Goal: Task Accomplishment & Management: Manage account settings

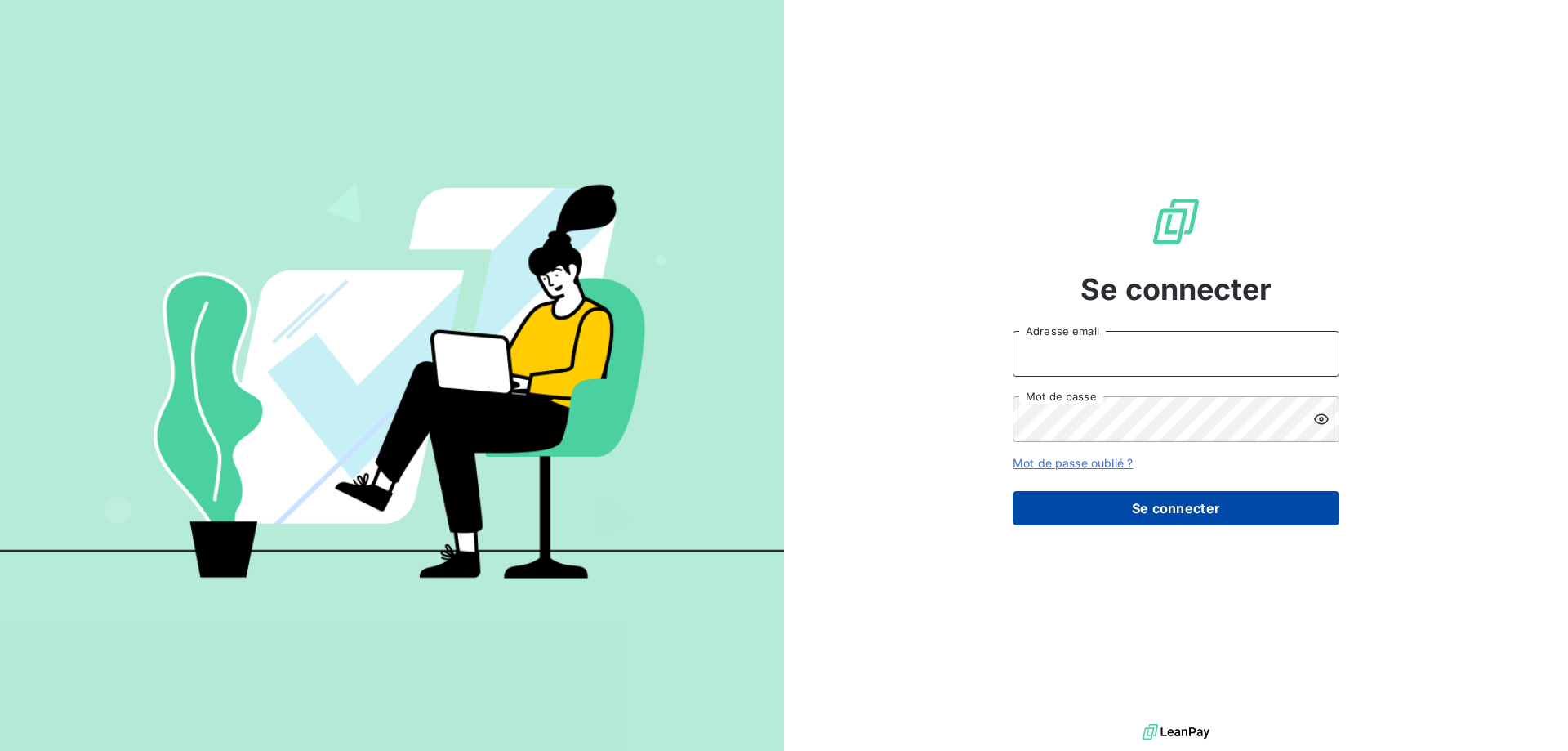
type input "[EMAIL_ADDRESS][DOMAIN_NAME]"
click at [1204, 507] on button "Se connecter" at bounding box center [1176, 508] width 327 height 34
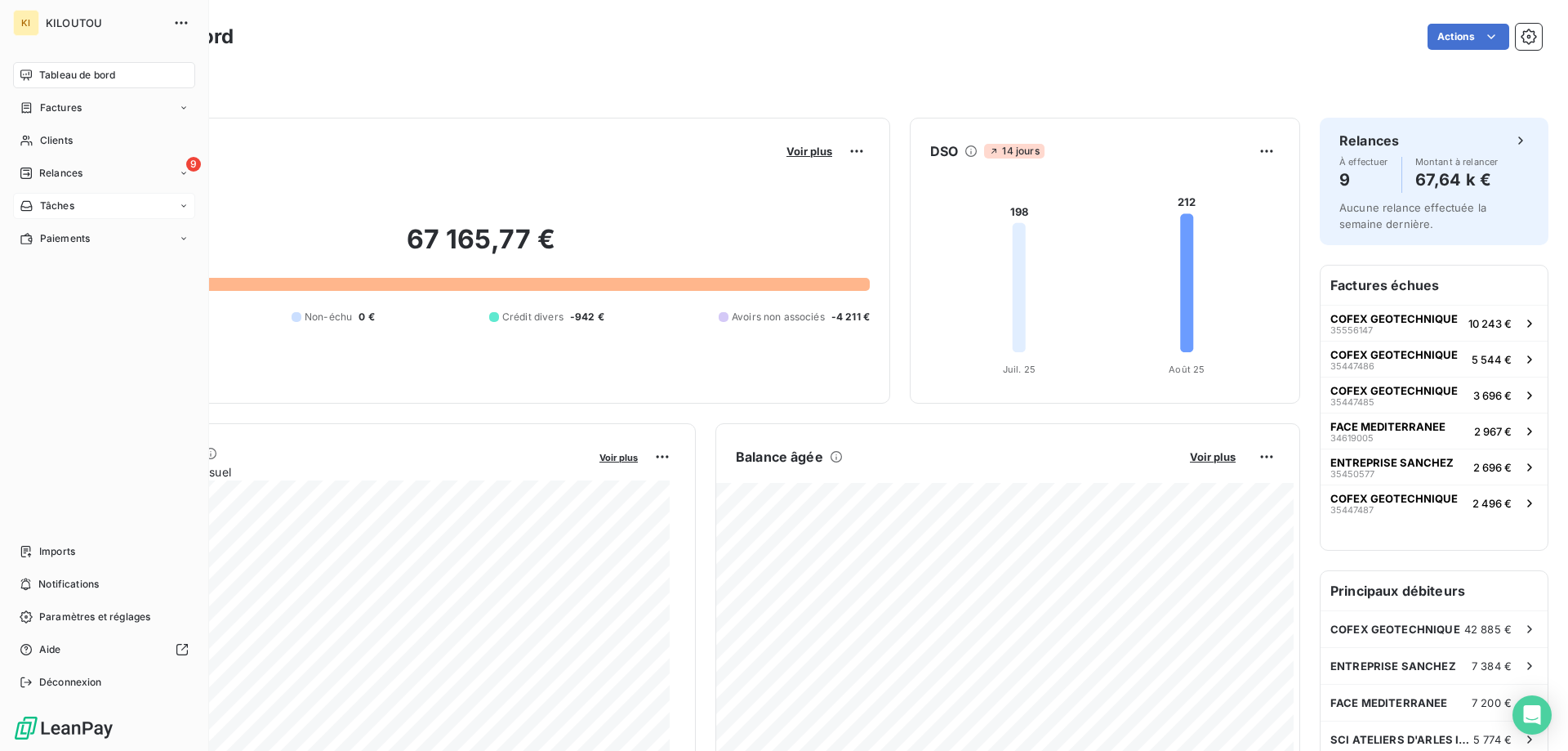
click at [71, 205] on span "Tâches" at bounding box center [57, 205] width 34 height 15
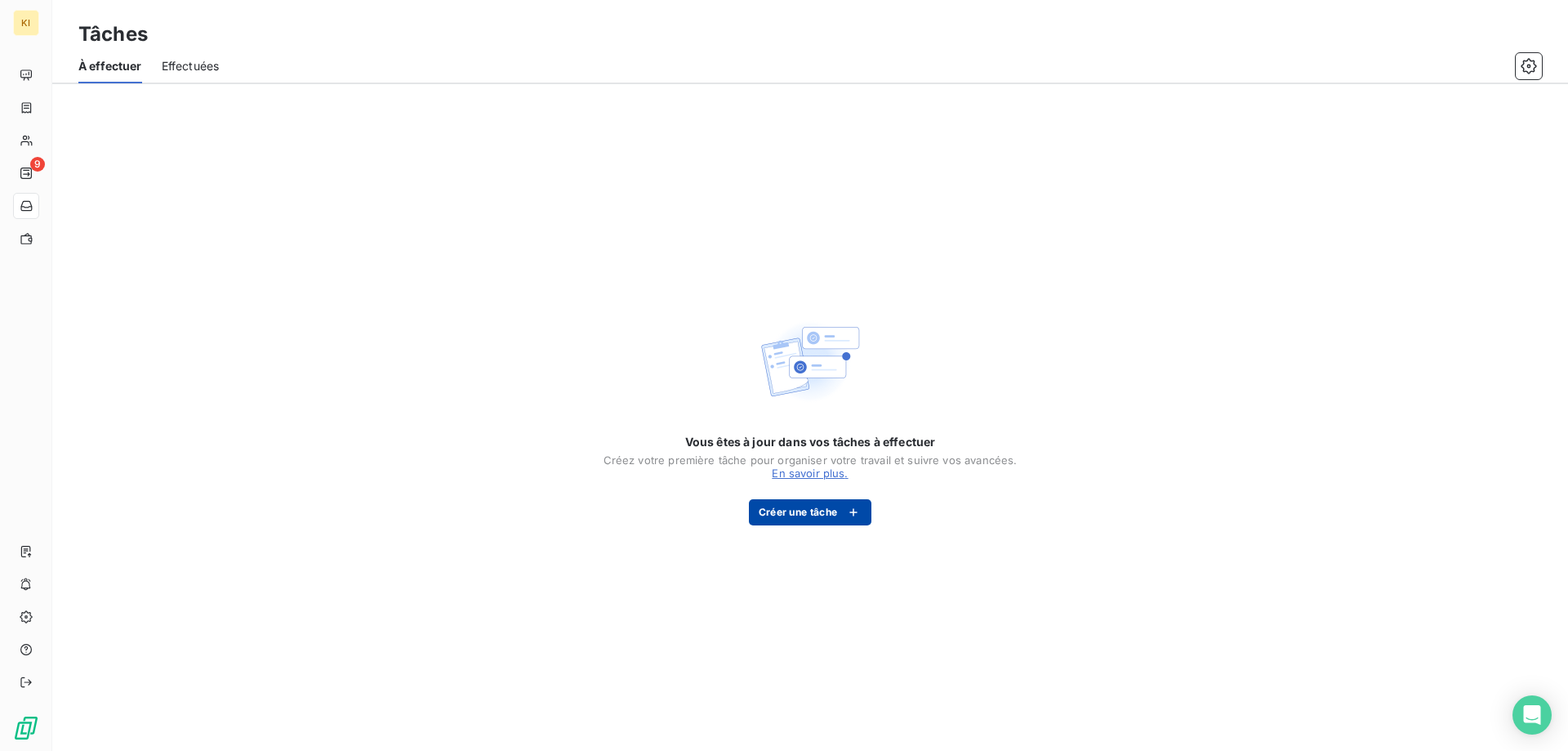
click at [832, 509] on button "Créer une tâche" at bounding box center [810, 511] width 124 height 27
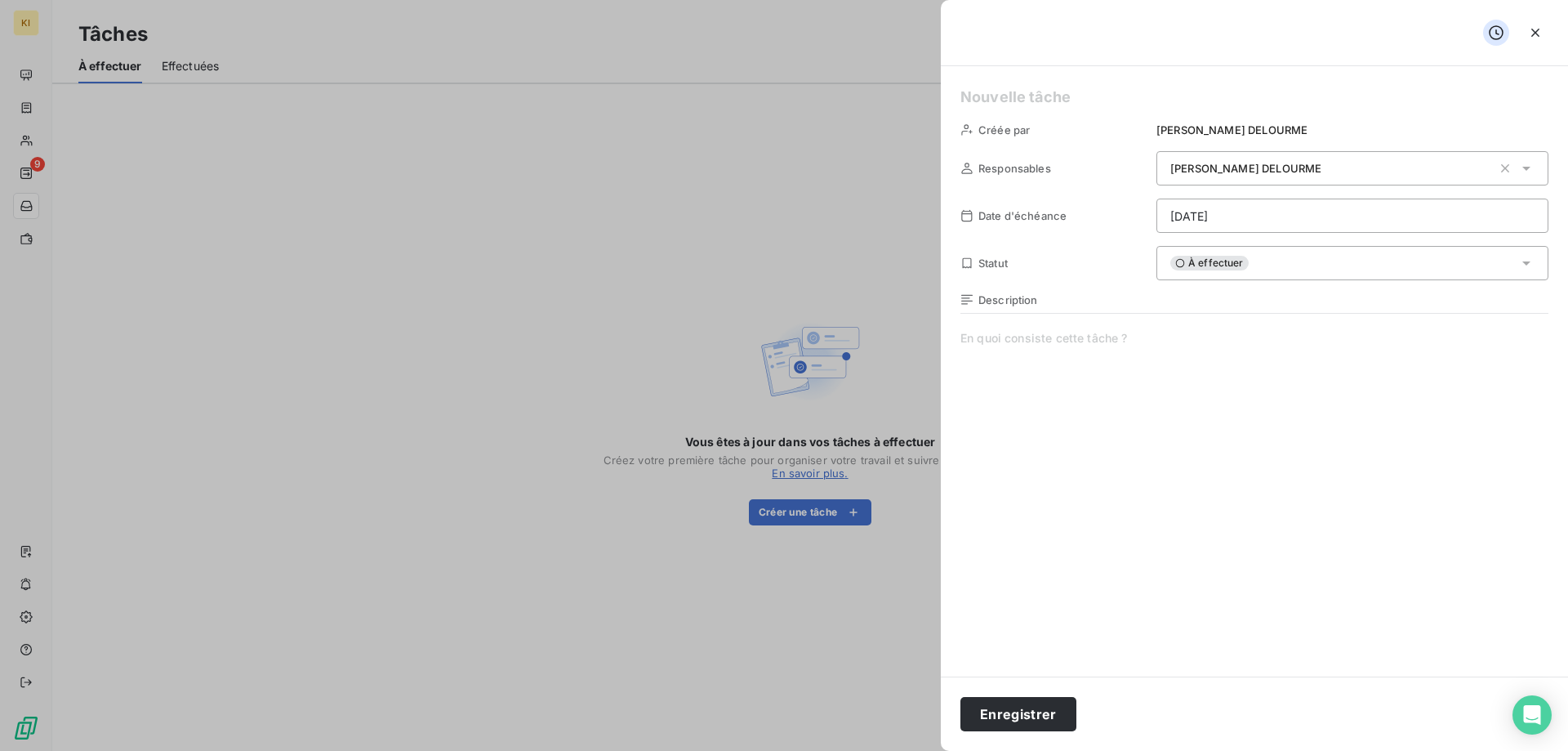
click at [1205, 264] on span "À effectuer" at bounding box center [1209, 262] width 78 height 15
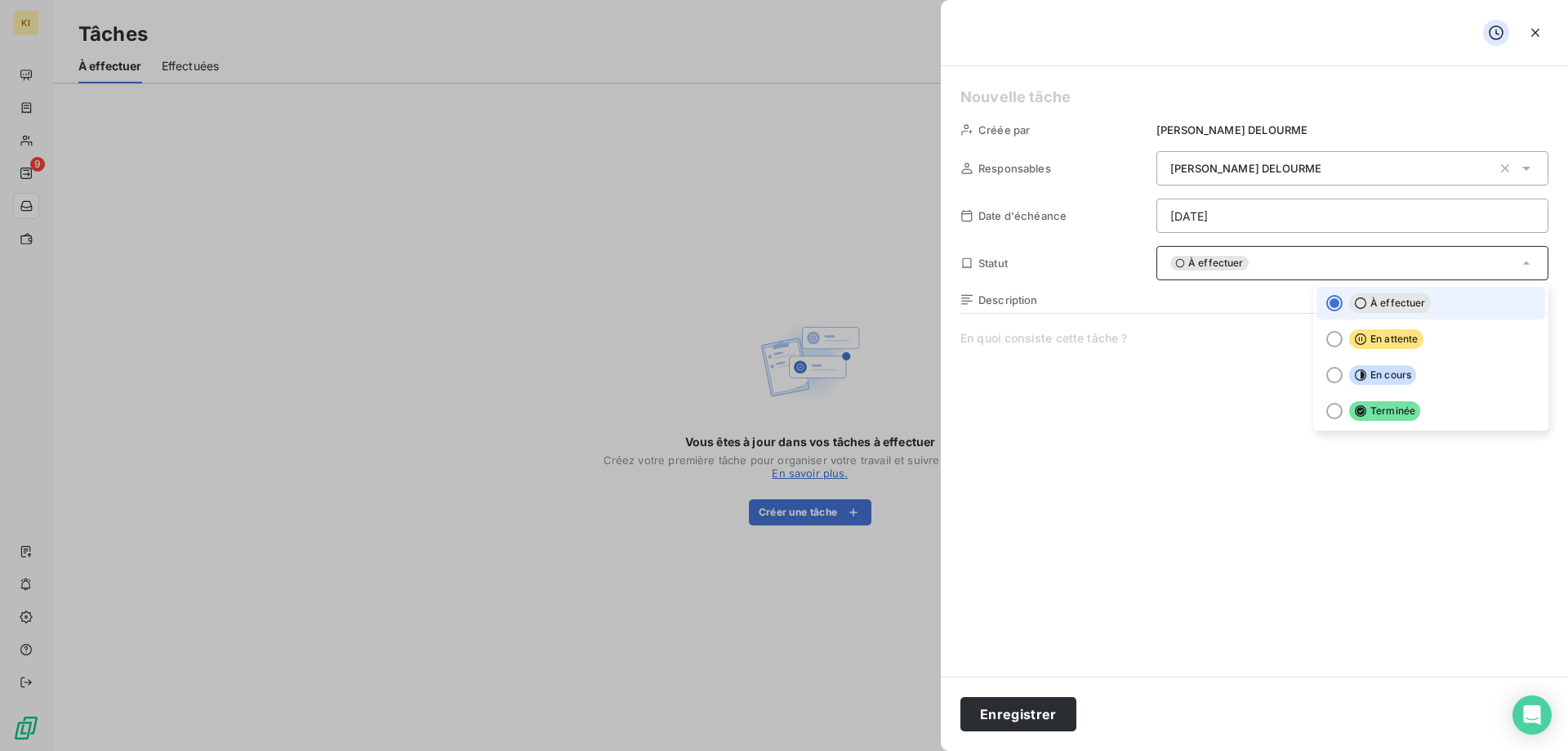
click at [1205, 264] on span "À effectuer" at bounding box center [1209, 262] width 78 height 15
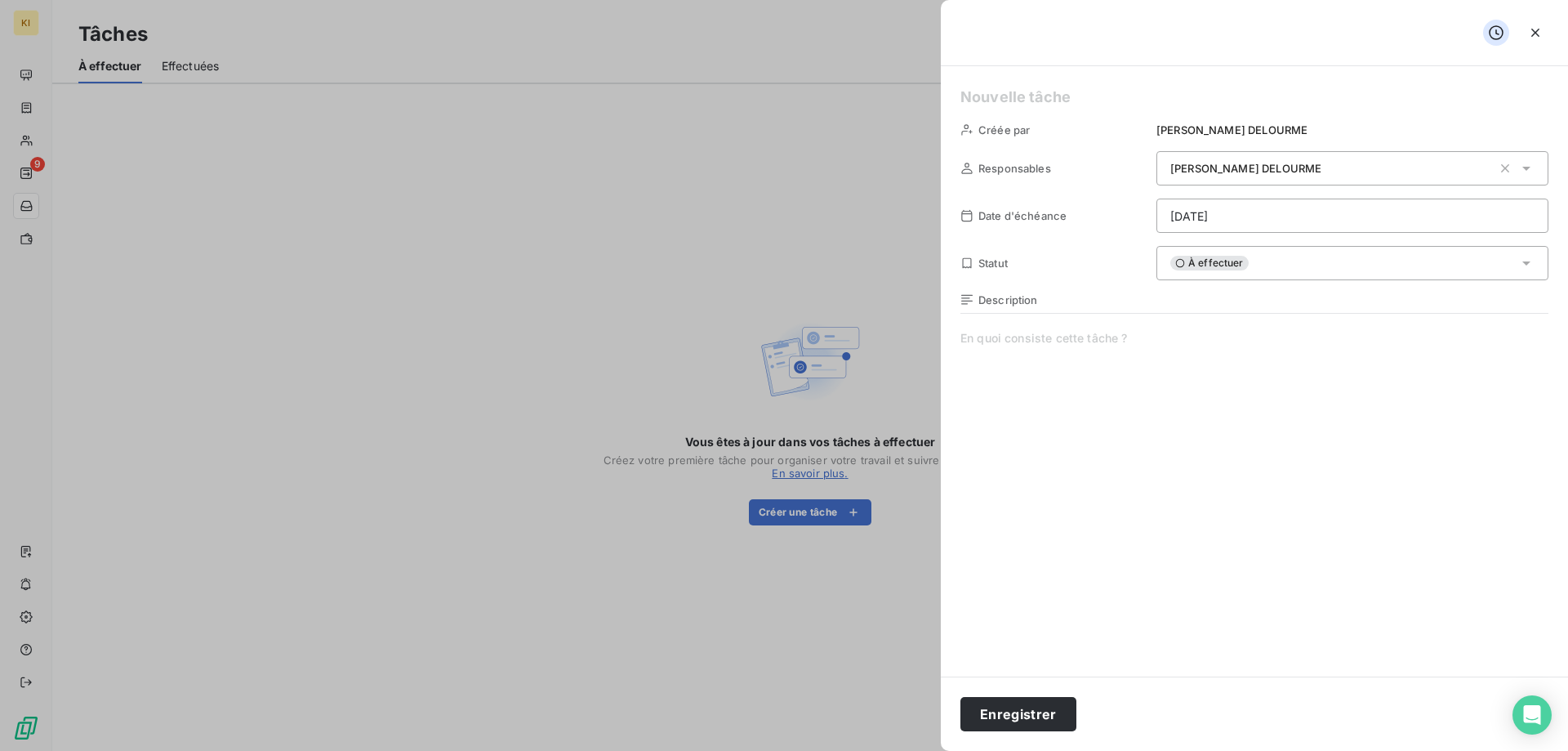
drag, startPoint x: 320, startPoint y: 274, endPoint x: 163, endPoint y: 264, distance: 157.3
click at [319, 274] on div at bounding box center [784, 375] width 1568 height 751
click at [265, 190] on div at bounding box center [784, 375] width 1568 height 751
click at [1540, 31] on icon "button" at bounding box center [1535, 32] width 17 height 17
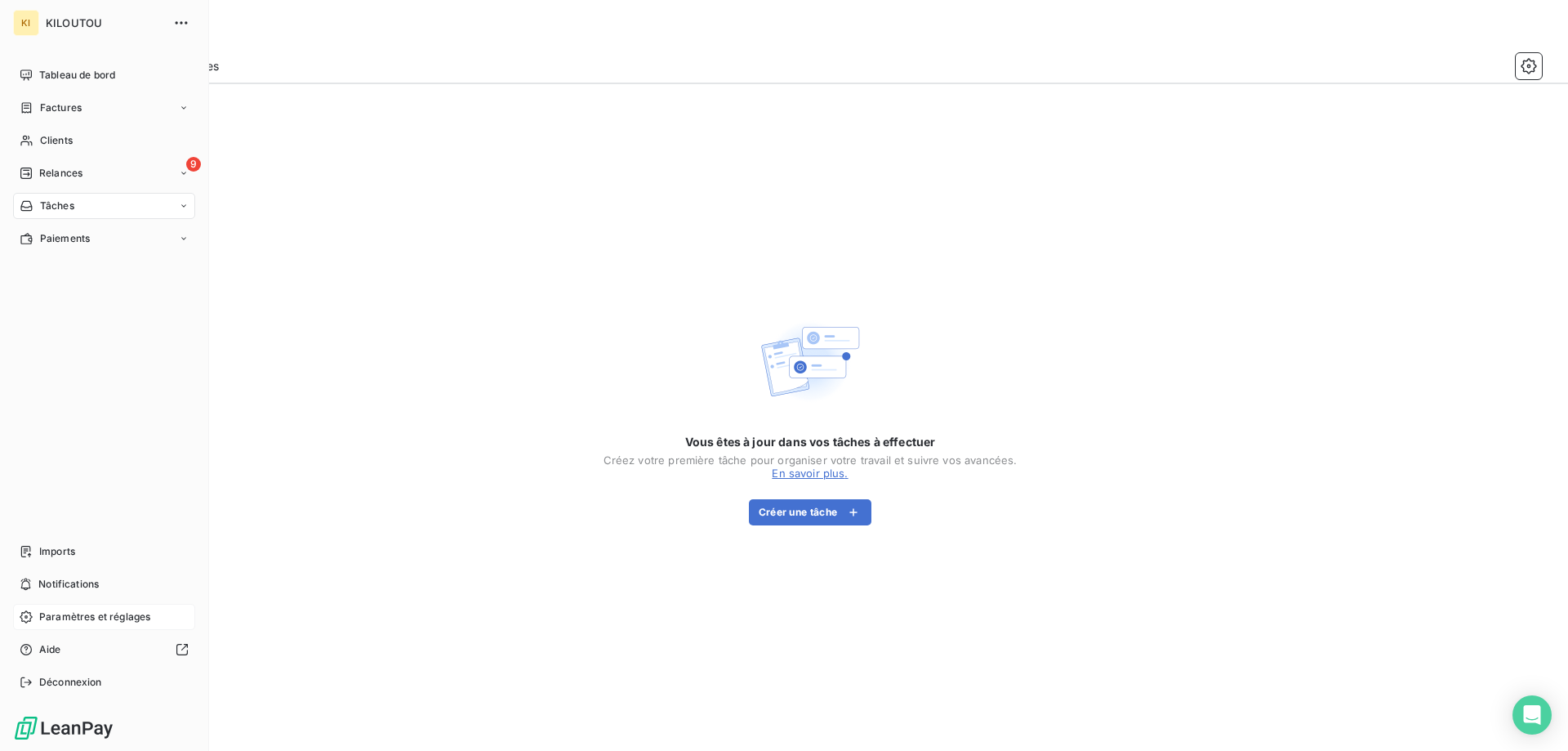
click at [95, 626] on div "Paramètres et réglages" at bounding box center [104, 617] width 183 height 27
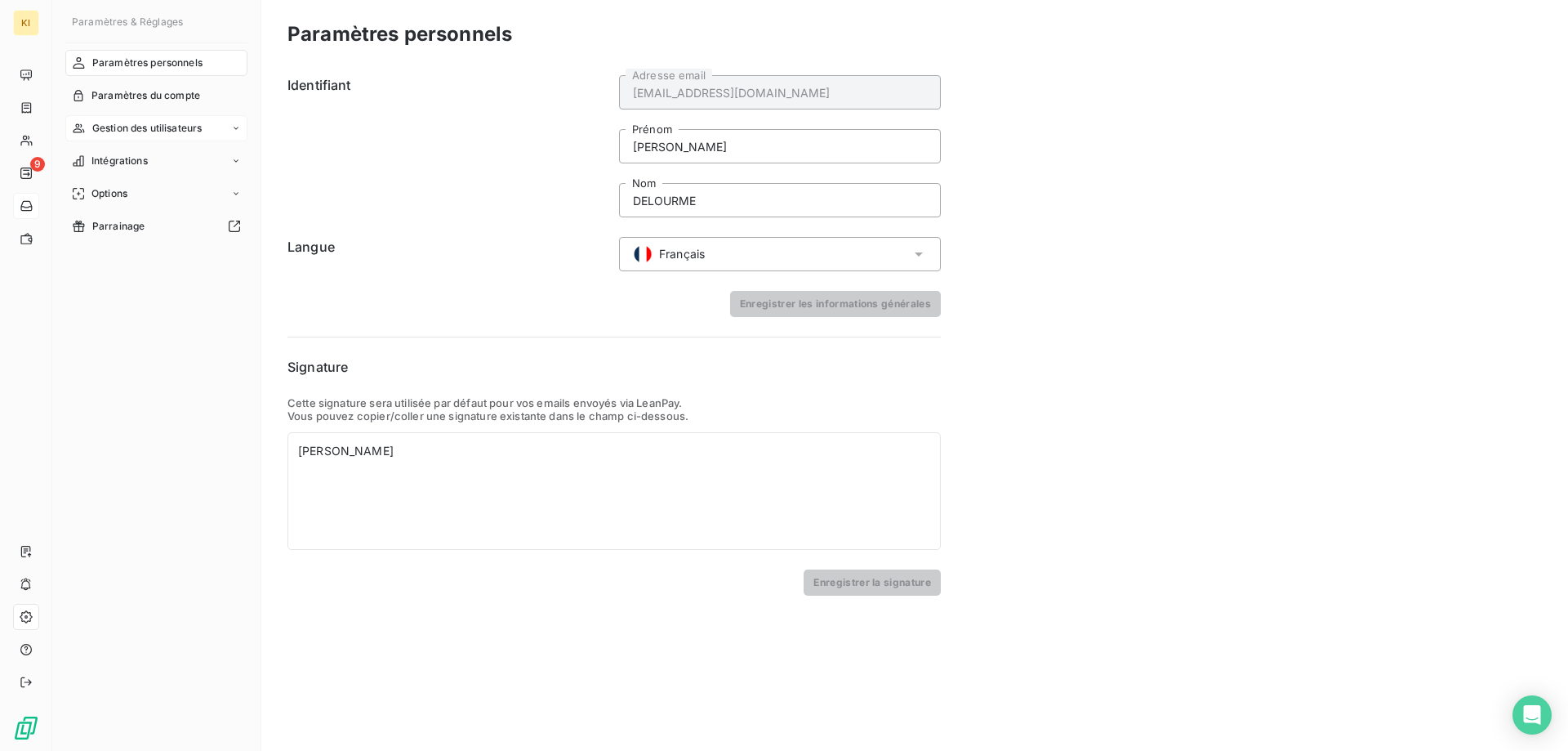
click at [138, 129] on span "Gestion des utilisateurs" at bounding box center [147, 128] width 110 height 15
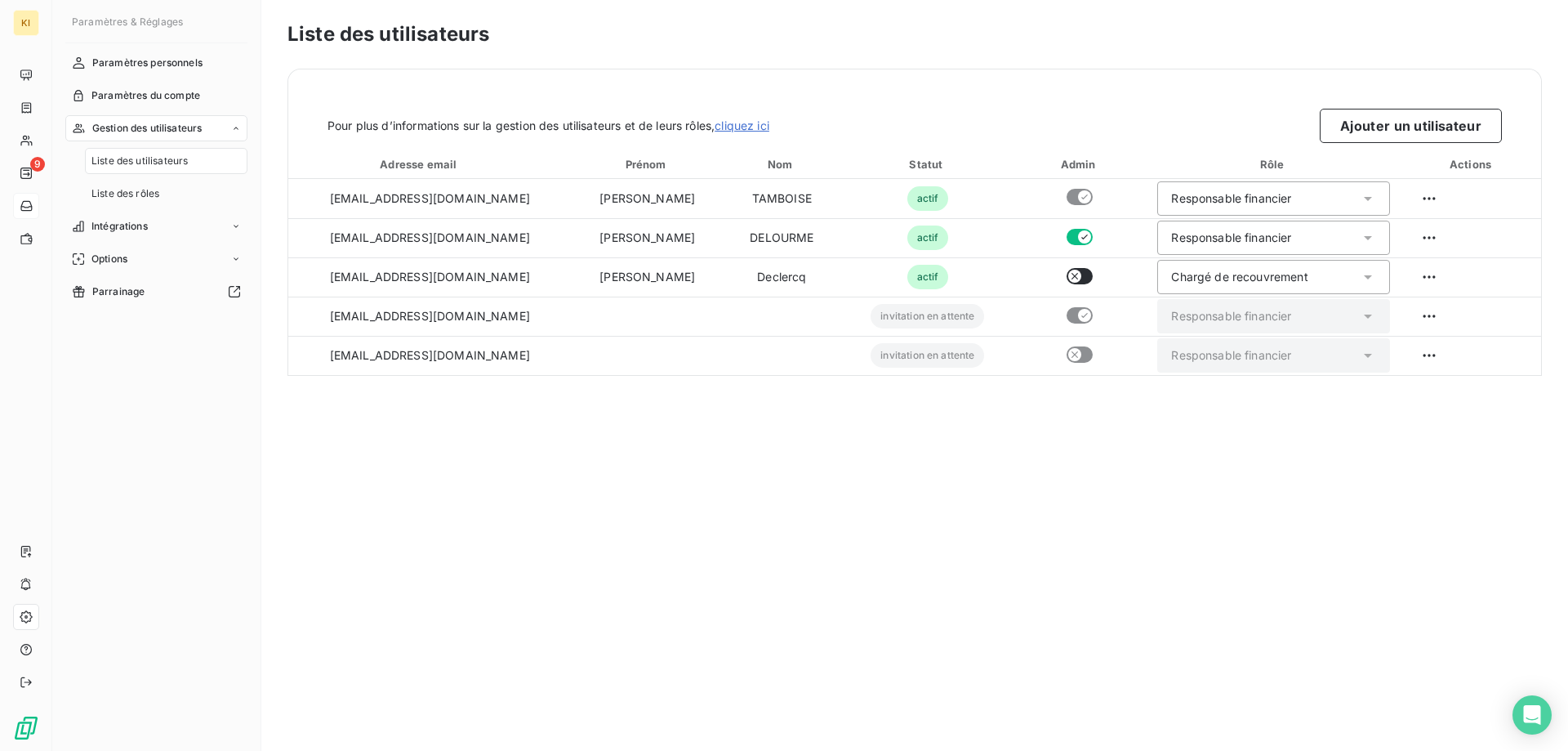
click at [709, 560] on div "Liste des utilisateurs Pour plus d’informations sur la gestion des utilisateurs…" at bounding box center [914, 375] width 1306 height 751
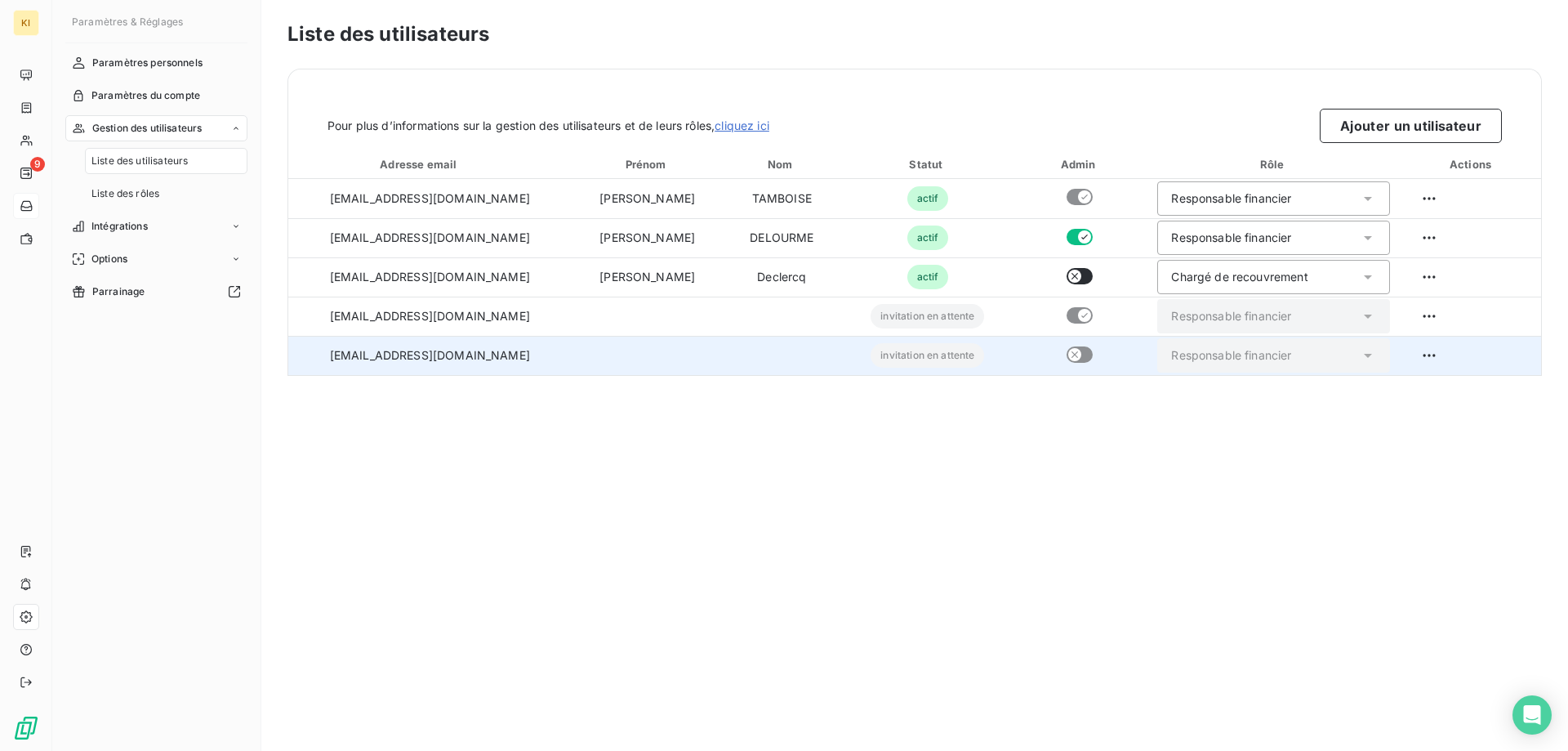
click at [1281, 355] on div "Responsable financier" at bounding box center [1273, 355] width 233 height 34
click at [1360, 349] on icon at bounding box center [1368, 355] width 17 height 17
click at [1412, 357] on html "KI 9 Paramètres & Réglages Paramètres personnels Paramètres du compte Gestion d…" at bounding box center [784, 375] width 1568 height 751
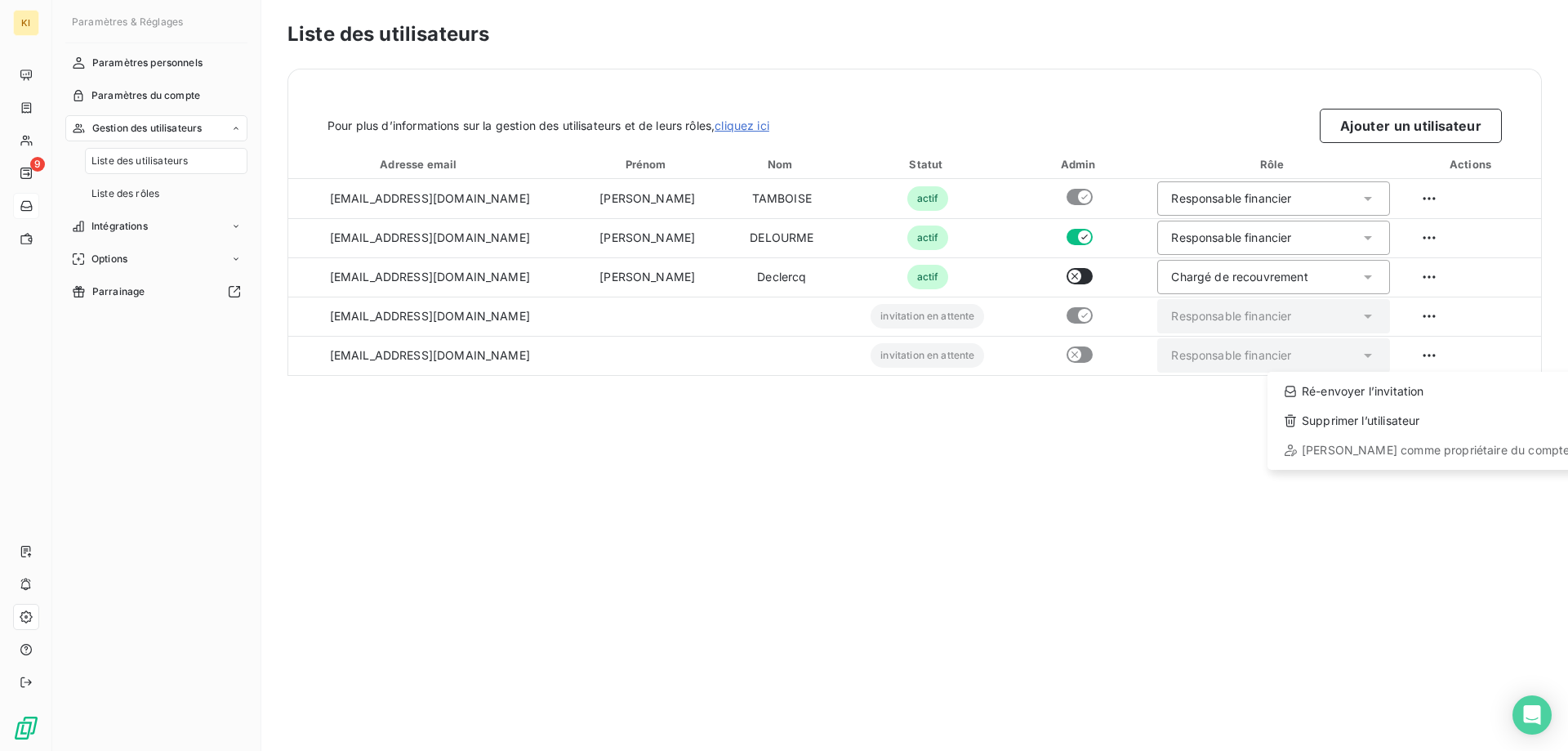
click at [1084, 563] on html "KI 9 Paramètres & Réglages Paramètres personnels Paramètres du compte Gestion d…" at bounding box center [784, 375] width 1568 height 751
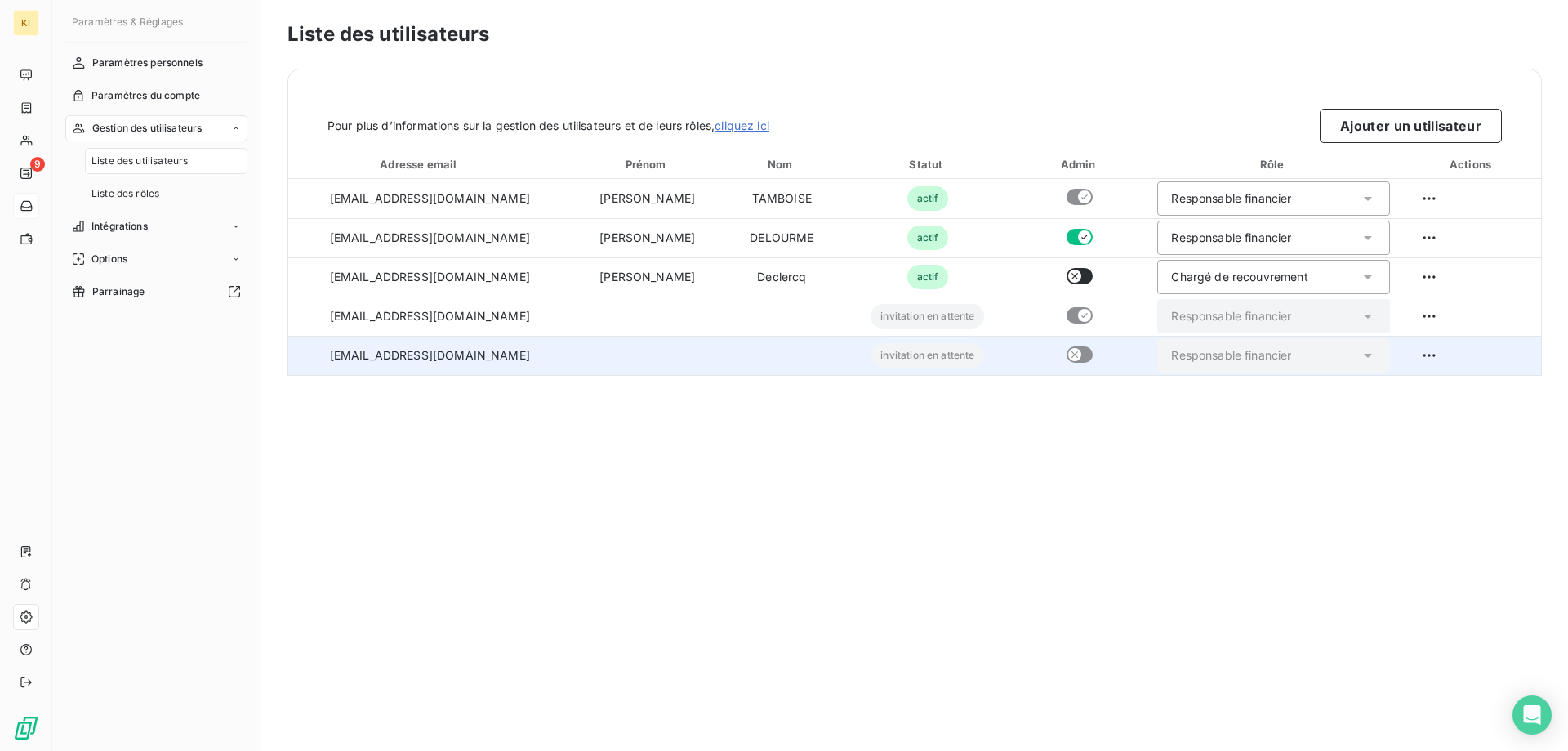
click at [1204, 351] on div "Responsable financier" at bounding box center [1230, 355] width 120 height 17
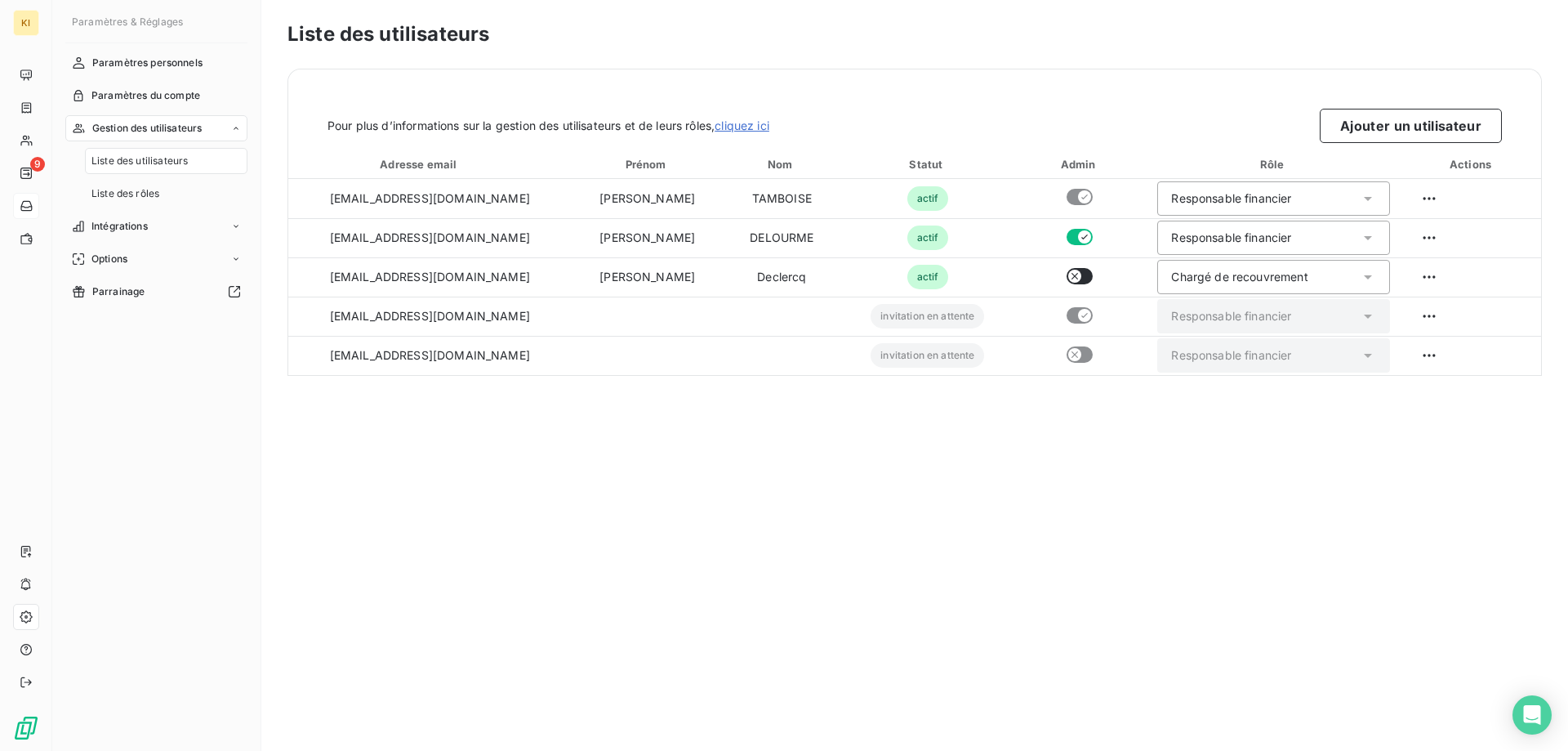
click at [1089, 458] on div "Liste des utilisateurs Pour plus d’informations sur la gestion des utilisateurs…" at bounding box center [914, 375] width 1306 height 751
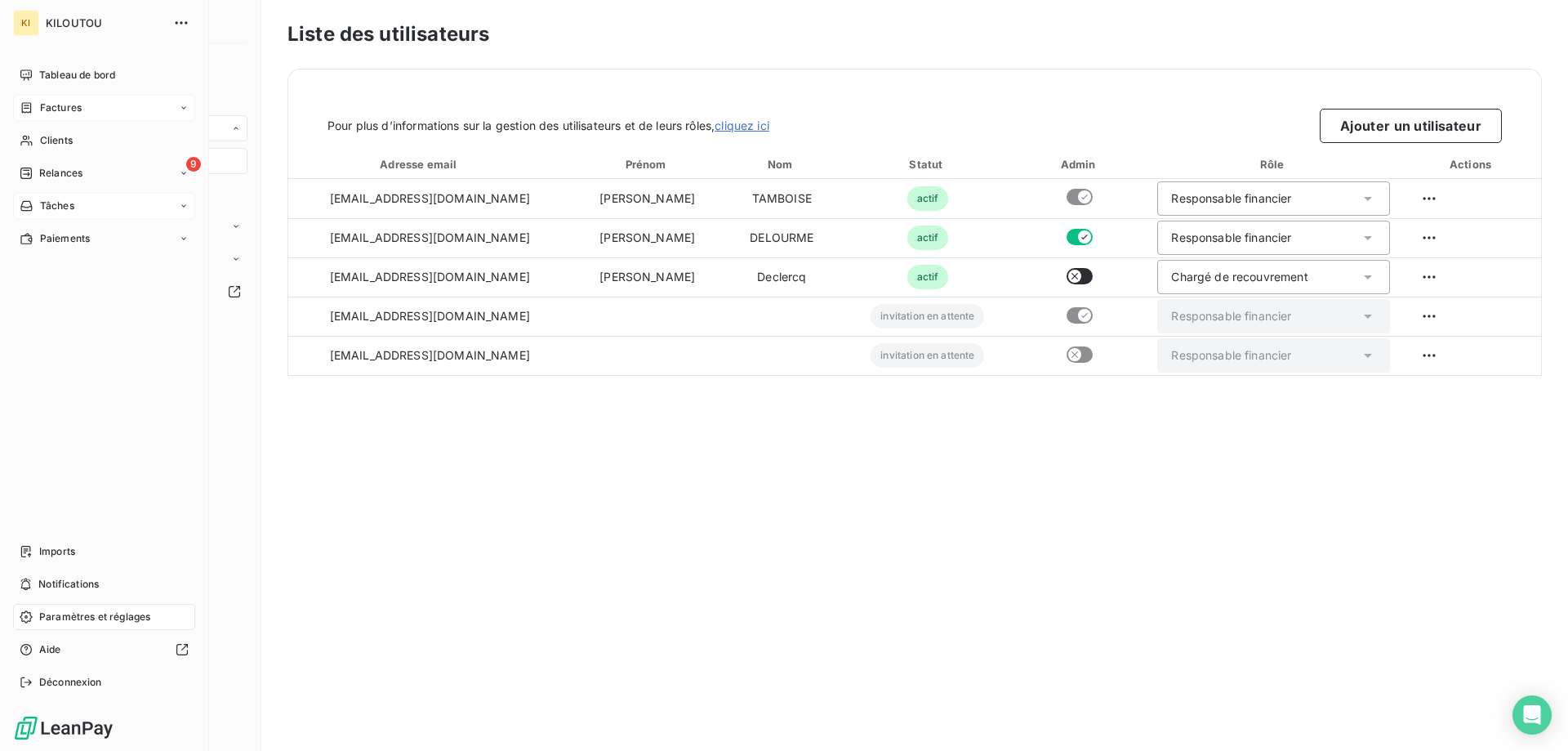
click at [56, 110] on span "Factures" at bounding box center [61, 107] width 41 height 15
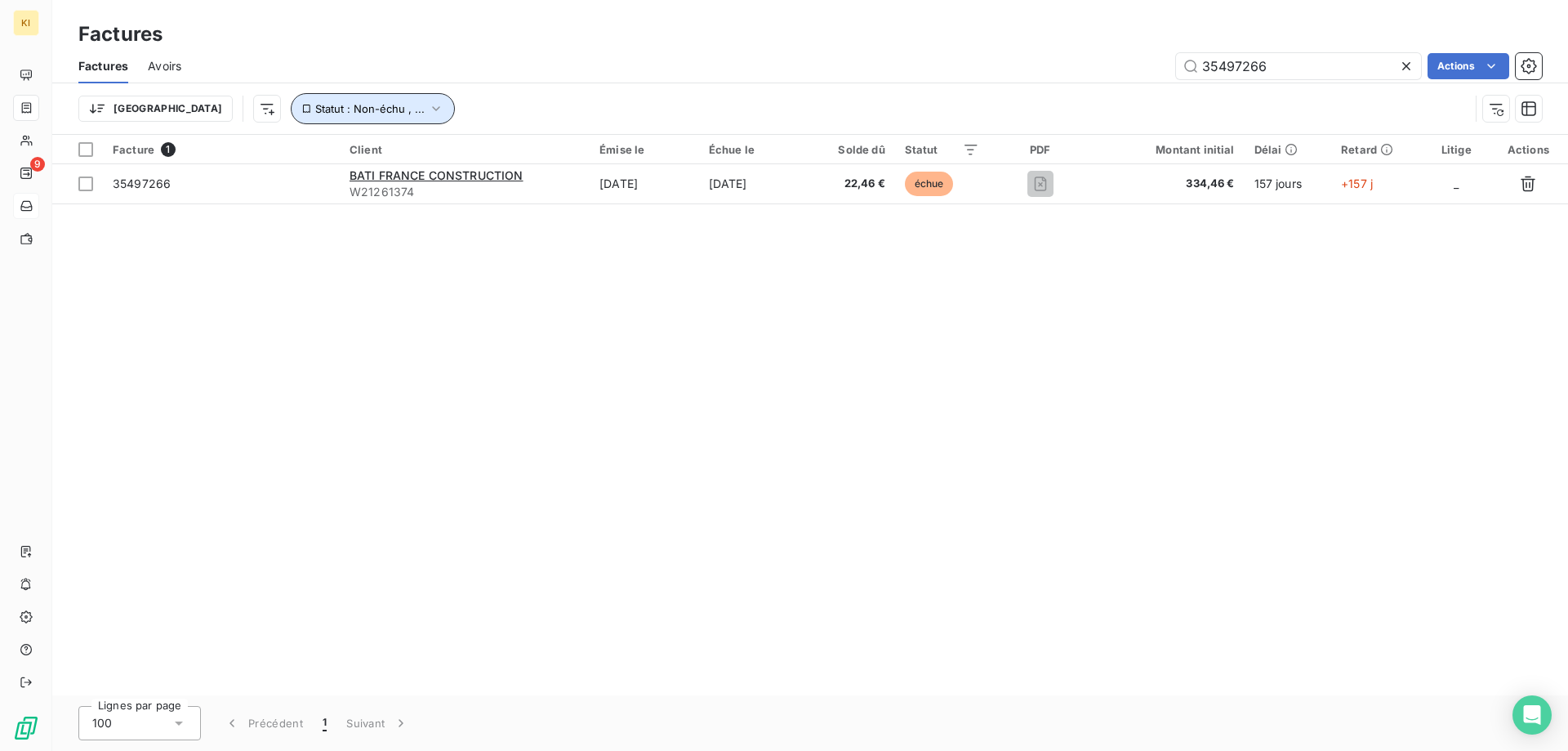
click at [315, 106] on span "Statut : Non-échu , ..." at bounding box center [370, 108] width 110 height 13
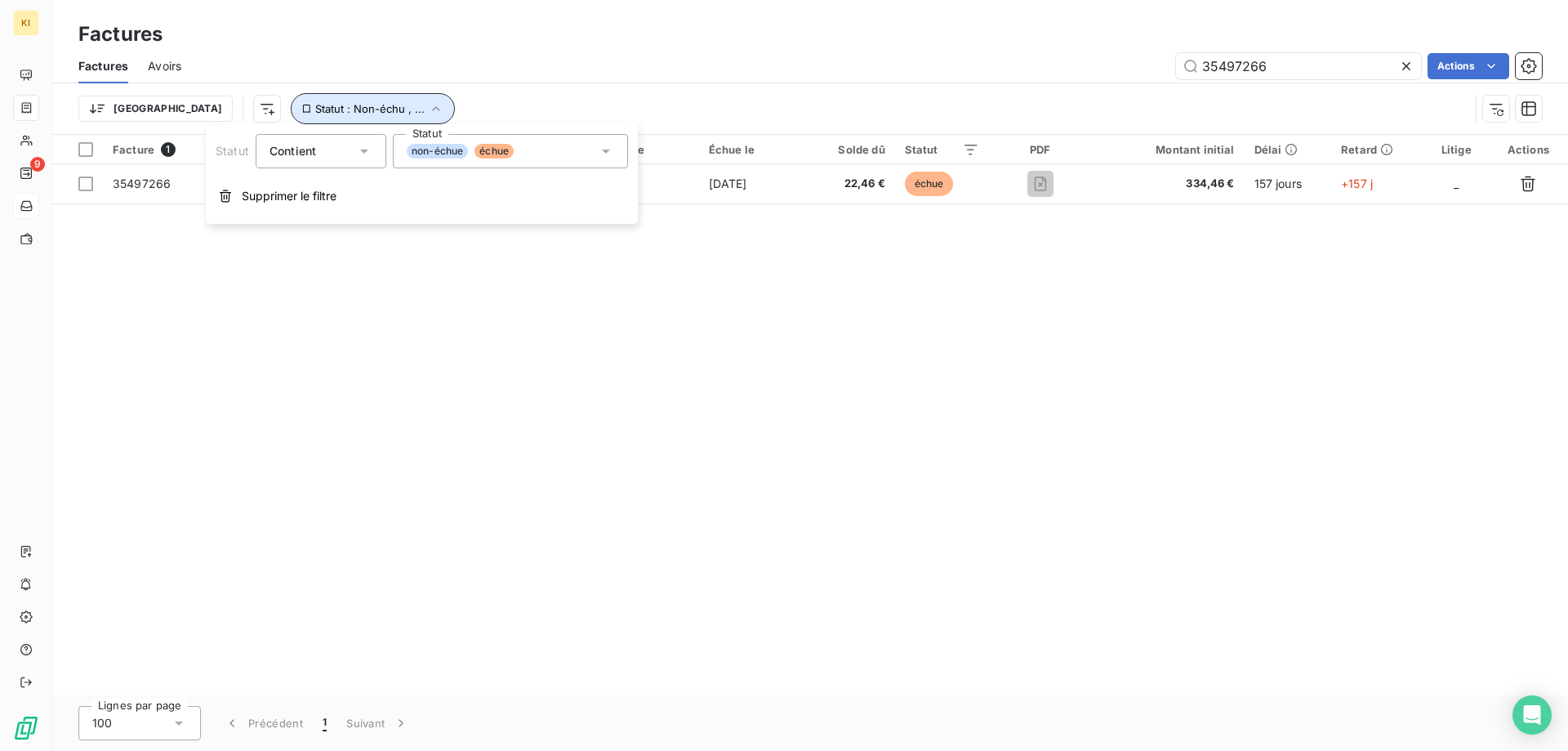
click at [315, 106] on span "Statut : Non-échu , ..." at bounding box center [370, 108] width 110 height 13
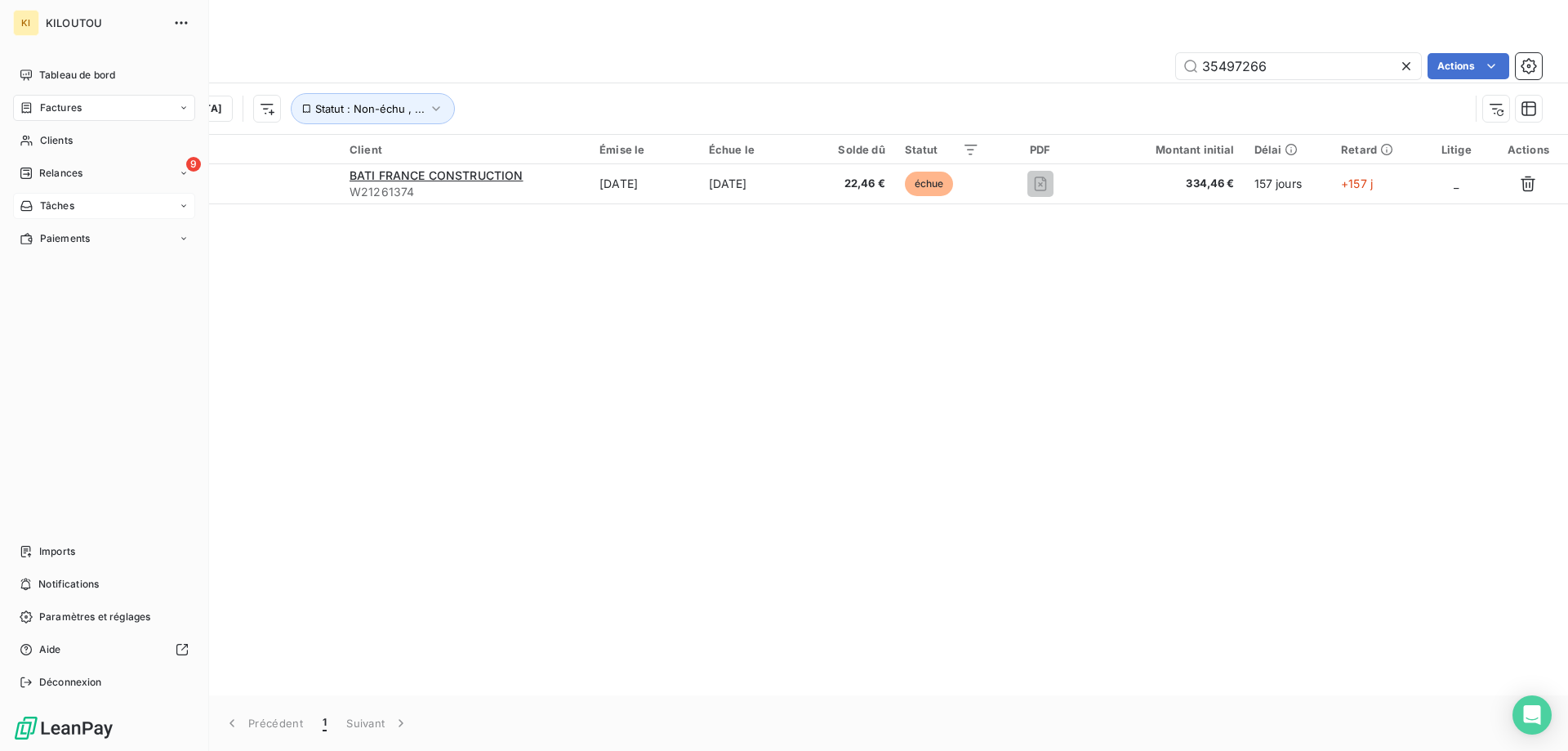
click at [186, 104] on icon at bounding box center [183, 108] width 10 height 10
click at [64, 245] on span "Relances" at bounding box center [61, 239] width 43 height 15
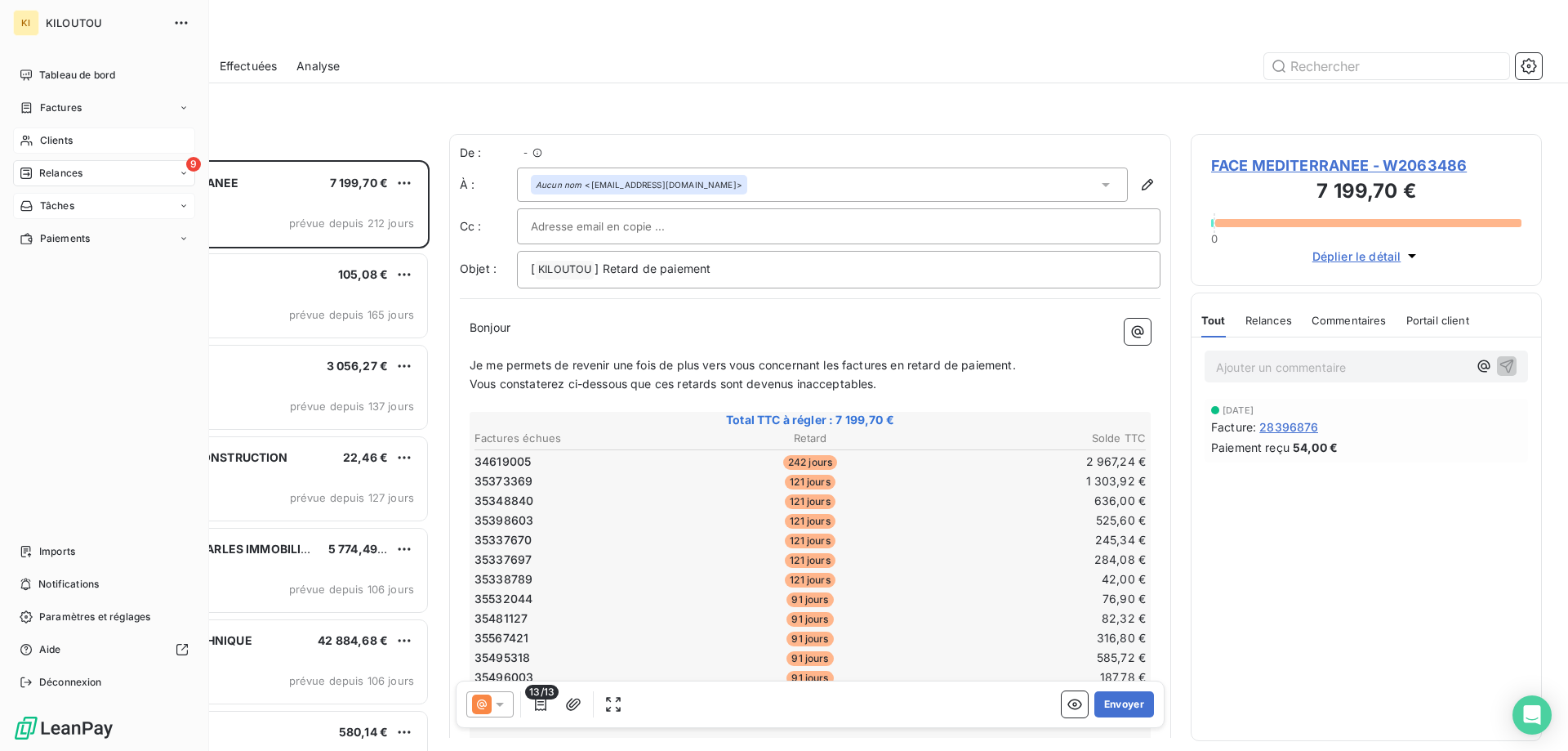
scroll to position [578, 339]
click at [184, 173] on icon at bounding box center [183, 173] width 5 height 2
click at [183, 337] on icon at bounding box center [183, 337] width 10 height 10
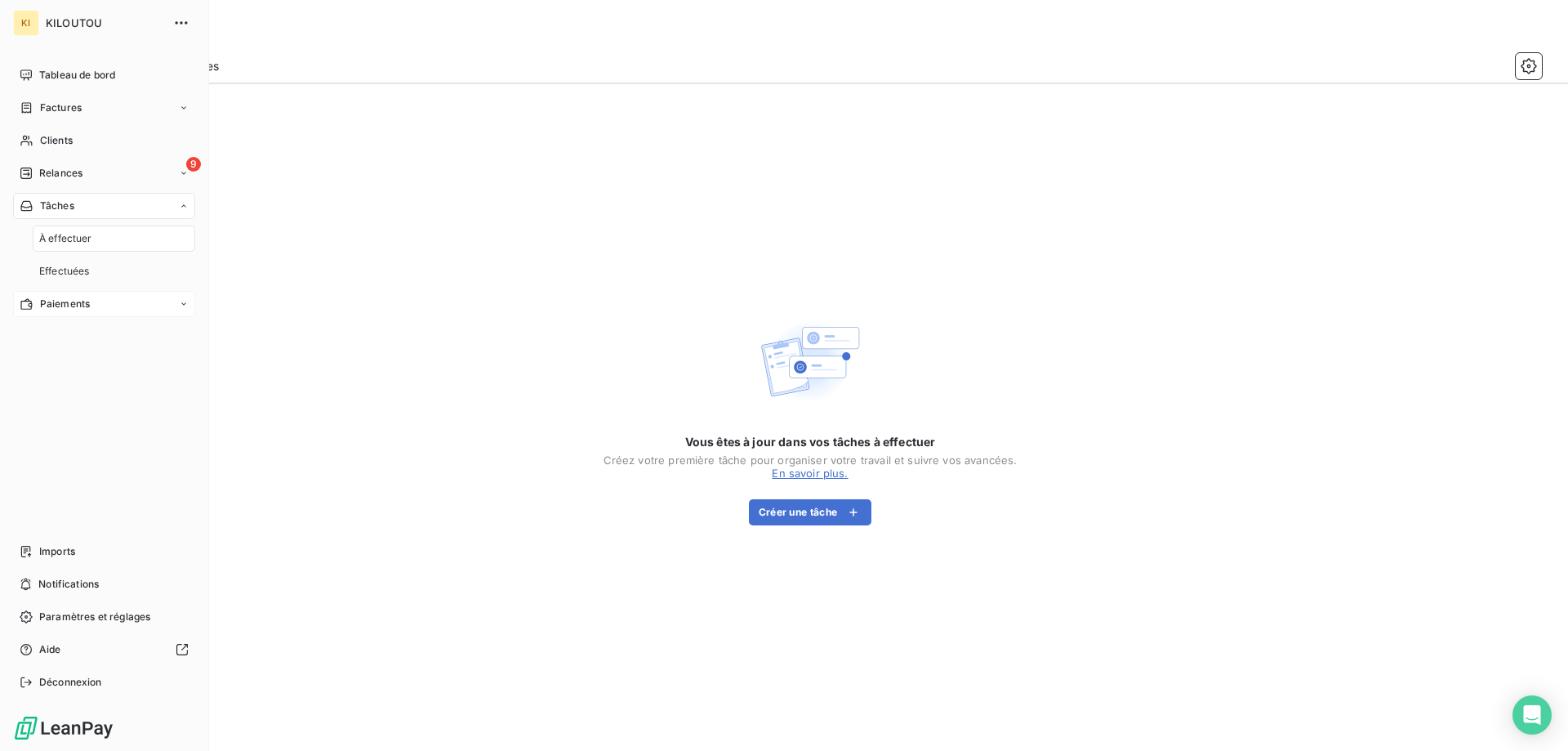
click at [183, 306] on icon at bounding box center [183, 304] width 10 height 10
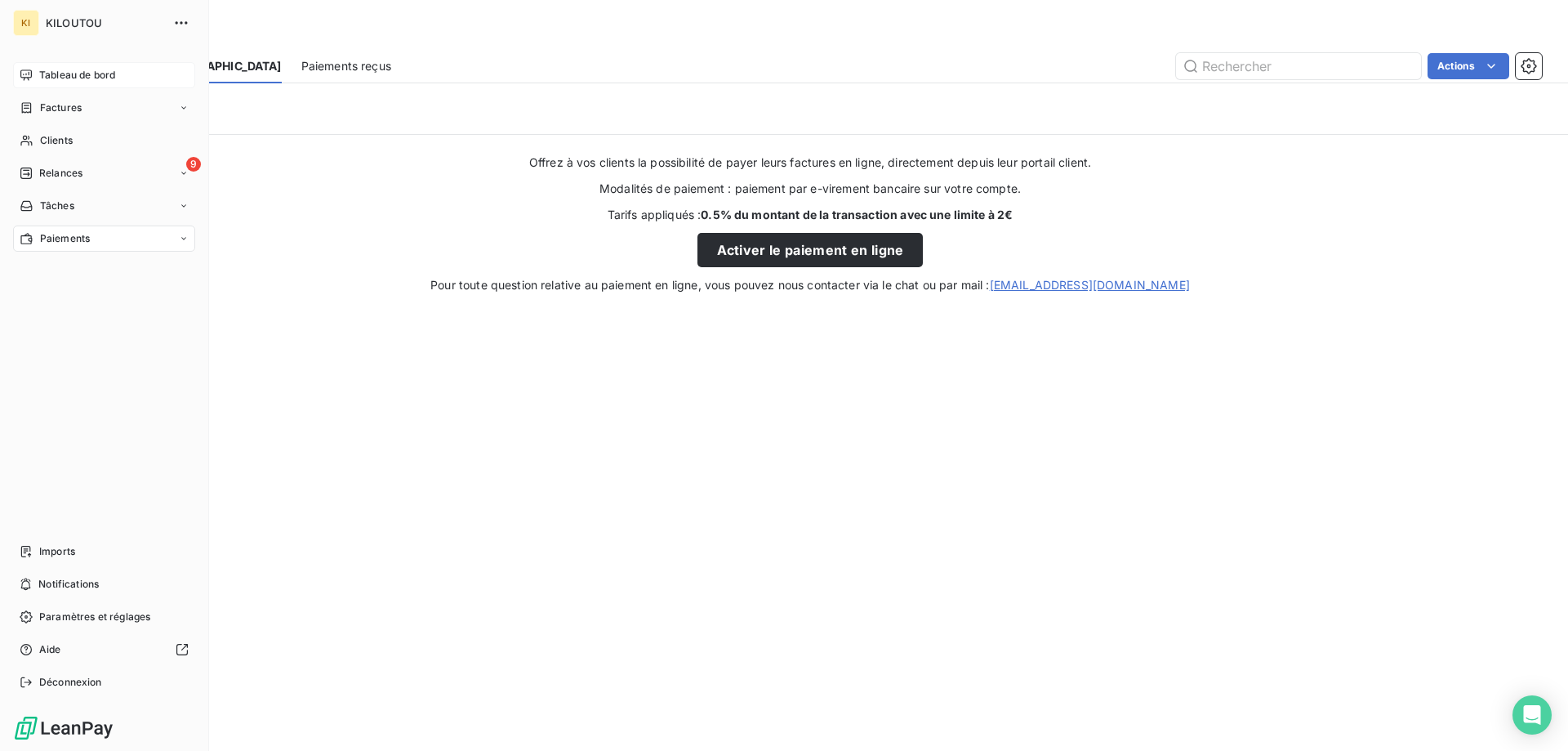
click at [79, 75] on span "Tableau de bord" at bounding box center [77, 75] width 76 height 15
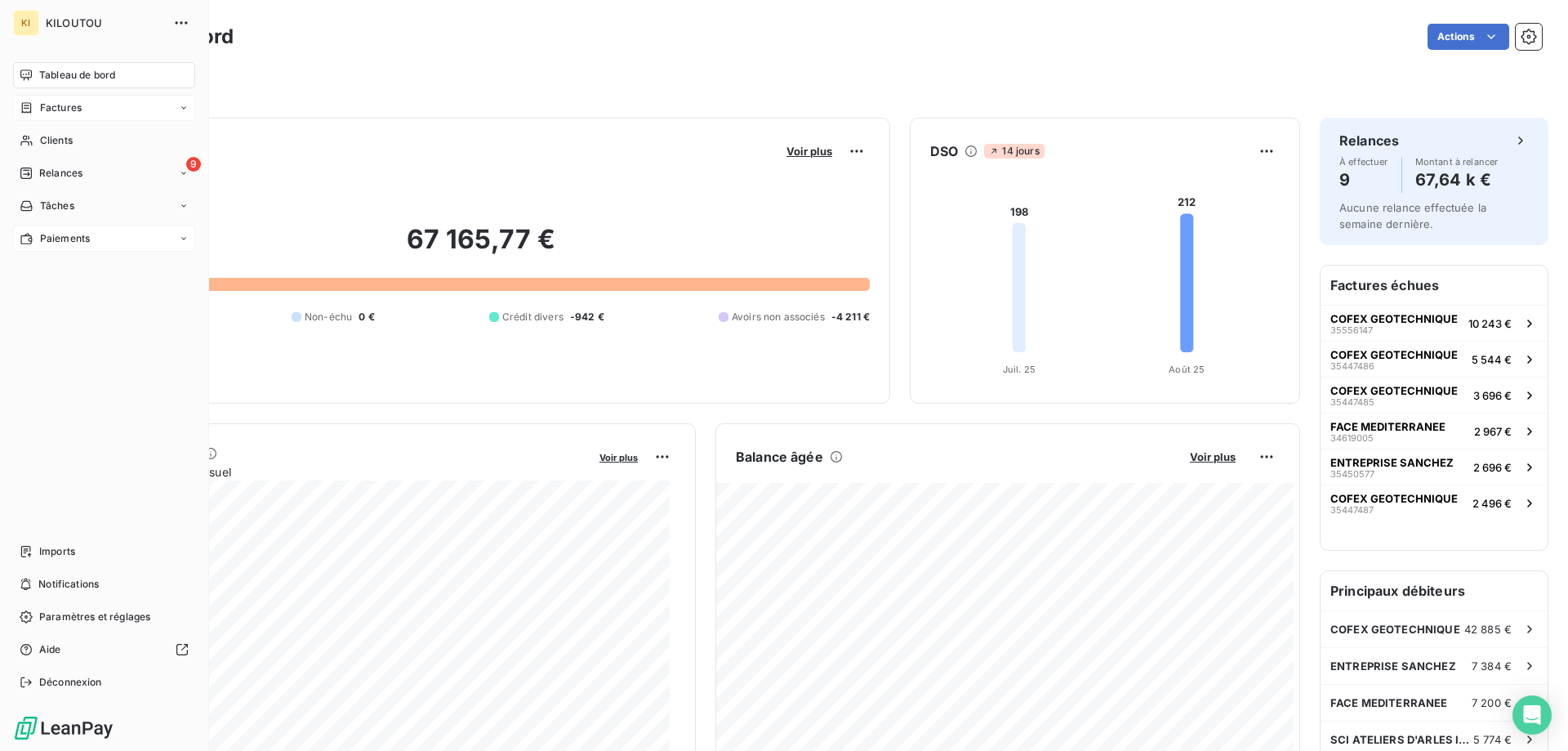
click at [163, 103] on div "Factures" at bounding box center [104, 108] width 183 height 27
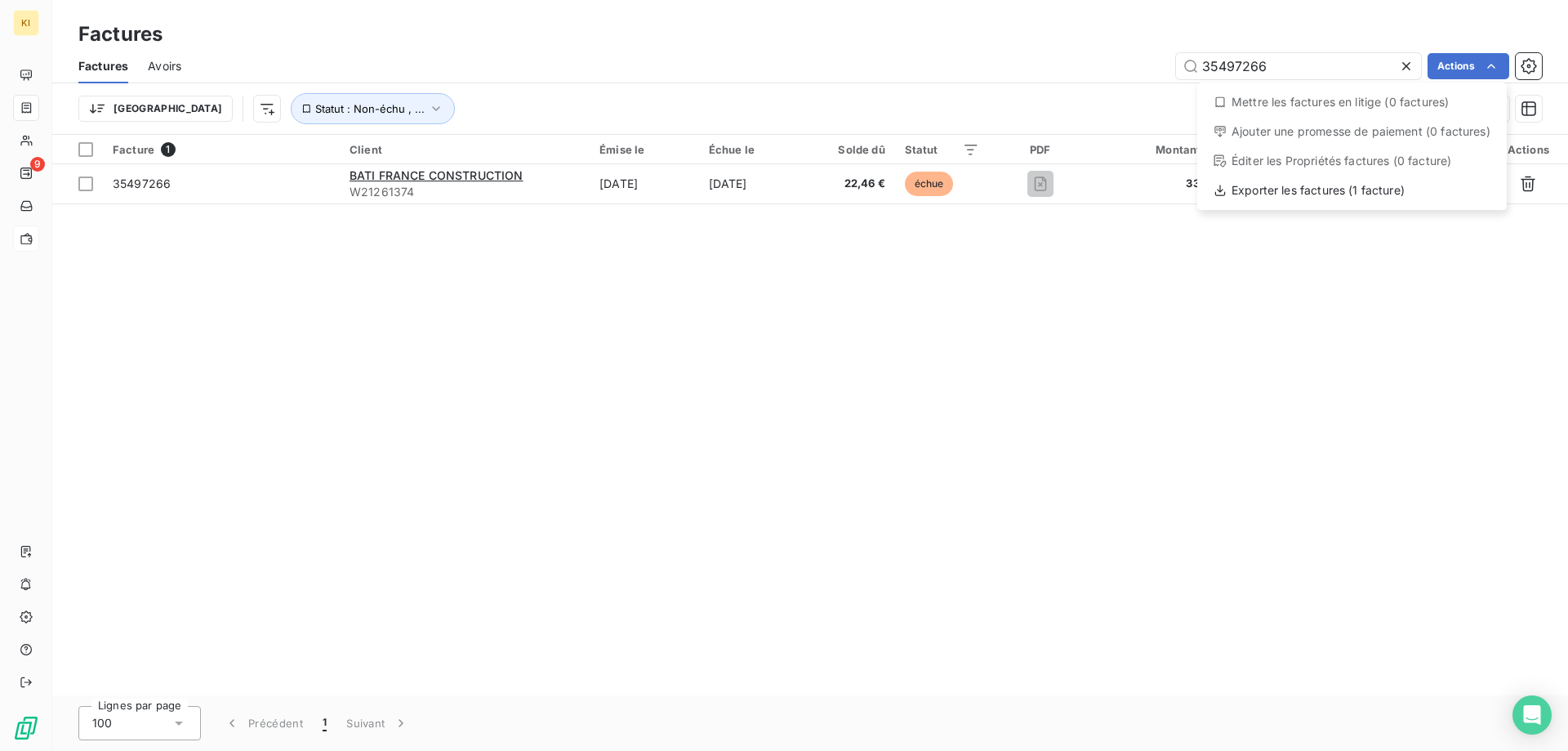
click at [1524, 63] on html "KI 9 Factures Factures Avoirs 35497266 Actions Mettre les factures en litige (0…" at bounding box center [784, 375] width 1568 height 751
click at [1530, 73] on icon "button" at bounding box center [1528, 66] width 16 height 16
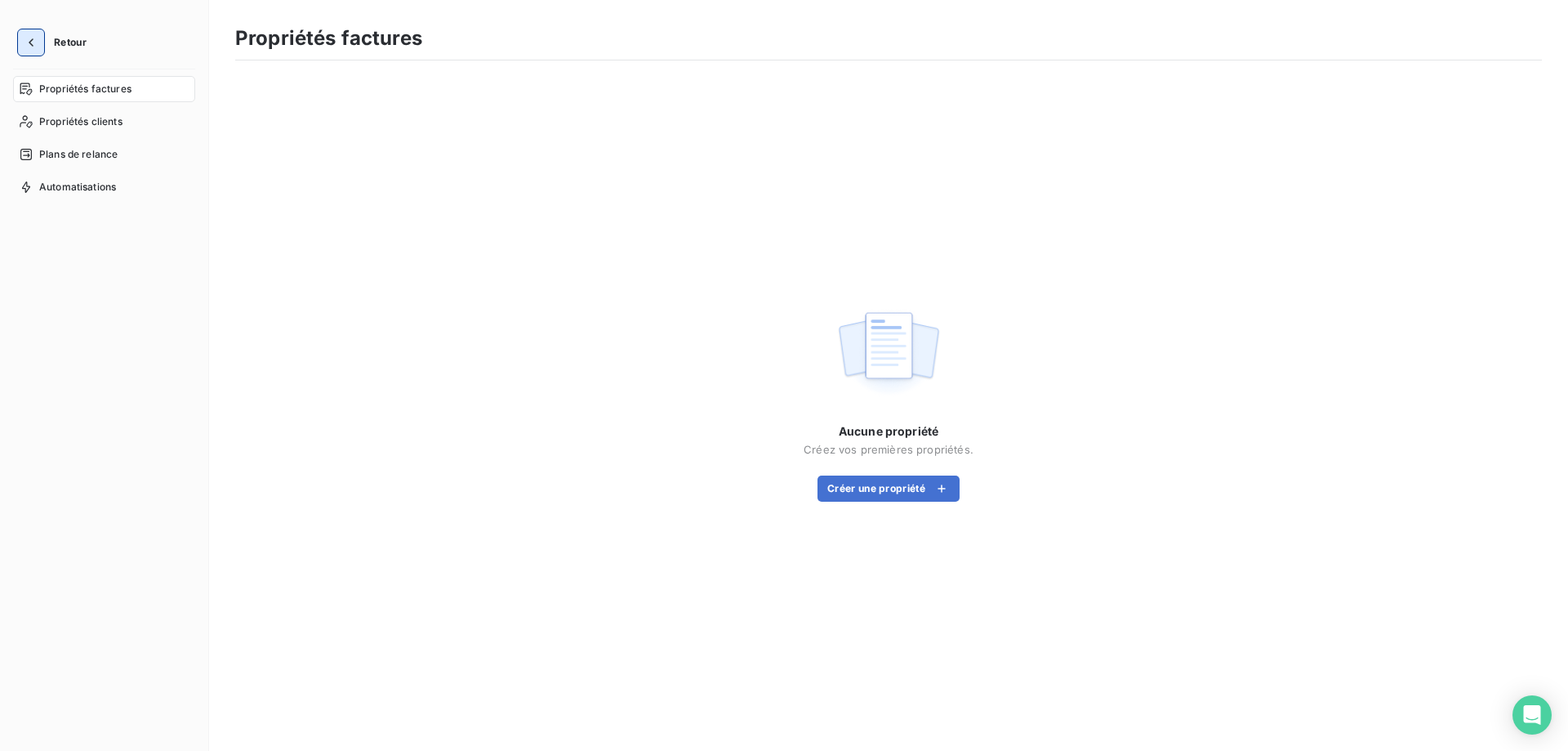
click at [33, 40] on icon "button" at bounding box center [30, 42] width 17 height 17
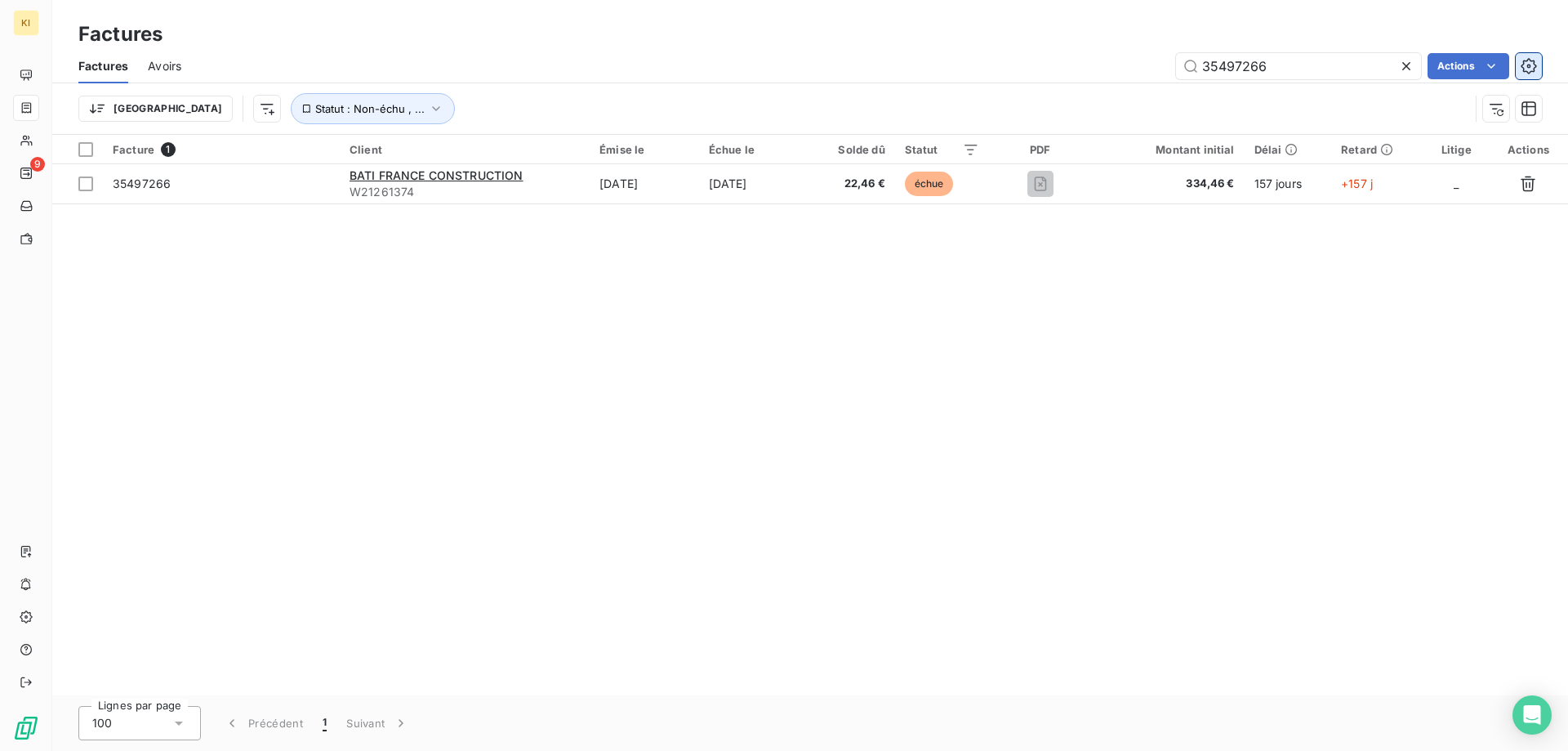
click at [1533, 69] on icon "button" at bounding box center [1528, 66] width 17 height 17
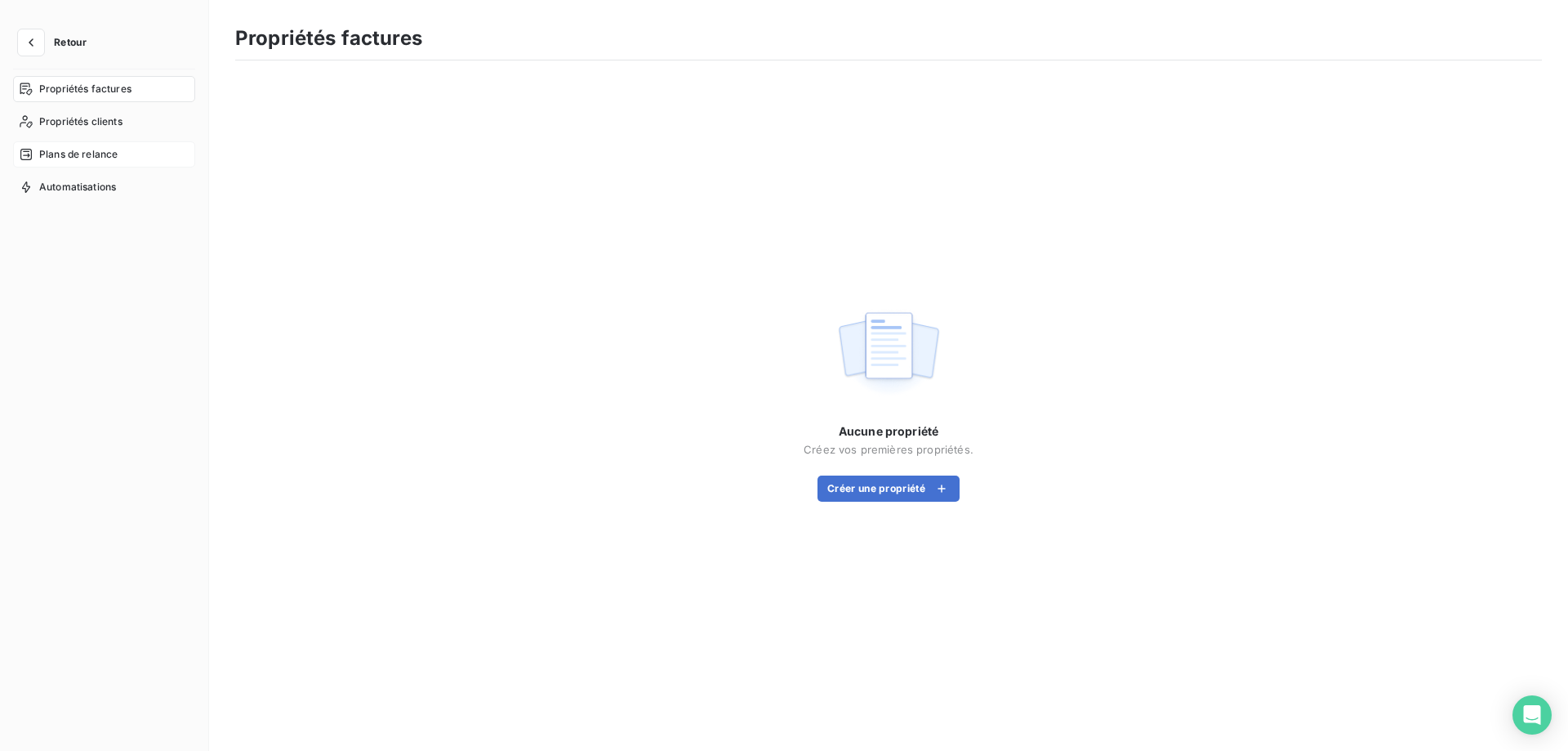
click at [99, 151] on span "Plans de relance" at bounding box center [78, 154] width 78 height 15
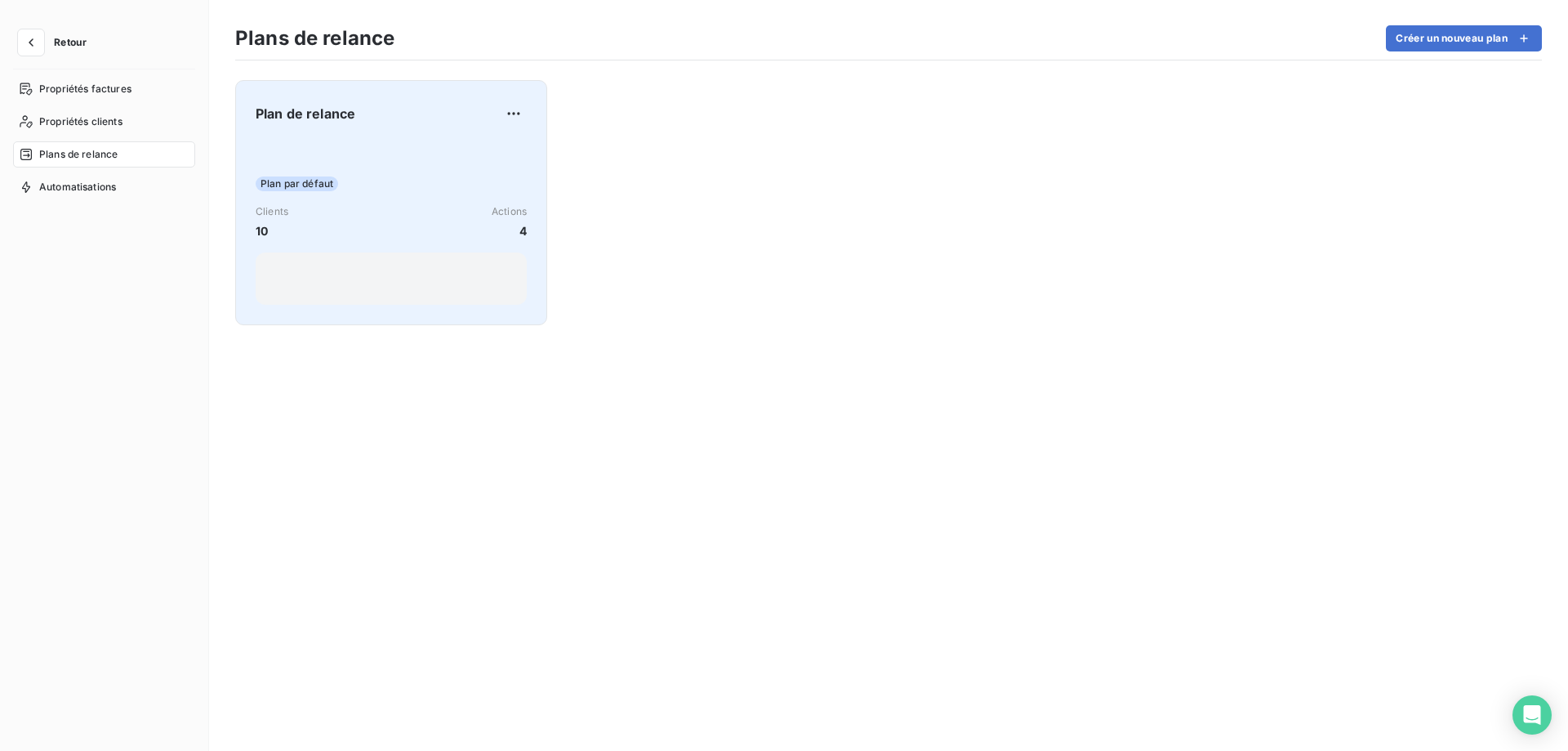
click at [301, 190] on span "Plan par défaut" at bounding box center [296, 184] width 82 height 15
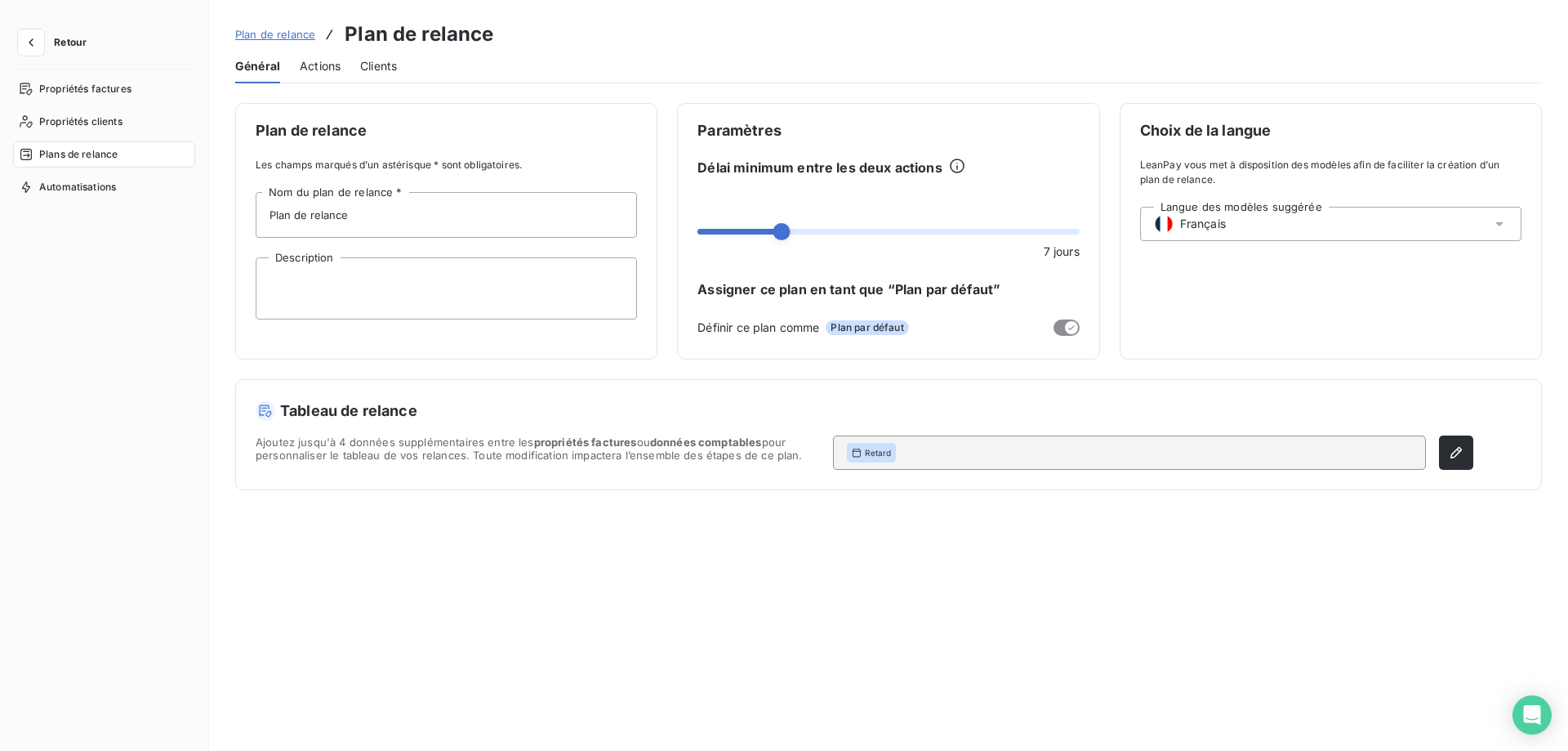
click at [381, 71] on span "Clients" at bounding box center [378, 66] width 36 height 17
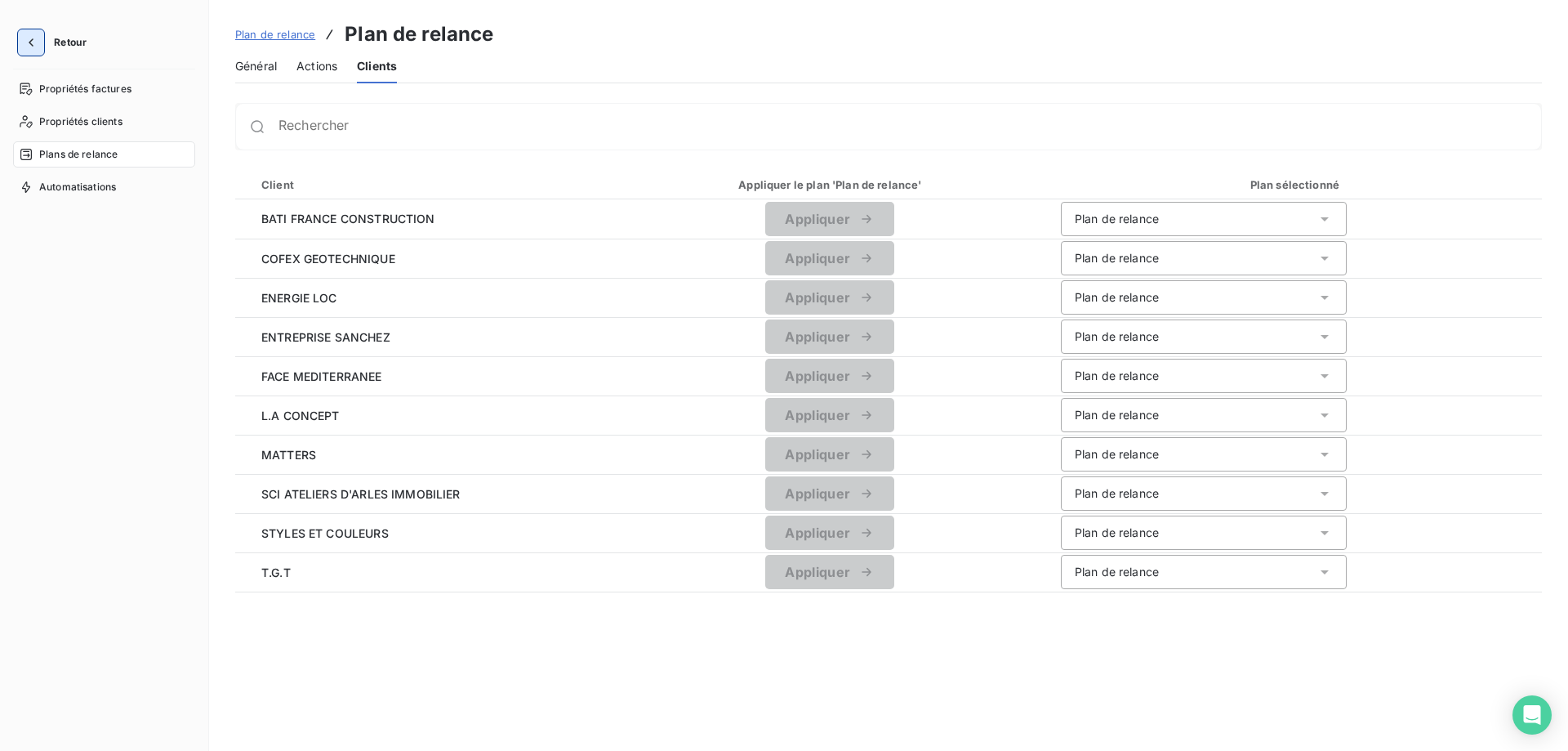
click at [41, 45] on button "button" at bounding box center [30, 42] width 26 height 27
